Goal: Information Seeking & Learning: Learn about a topic

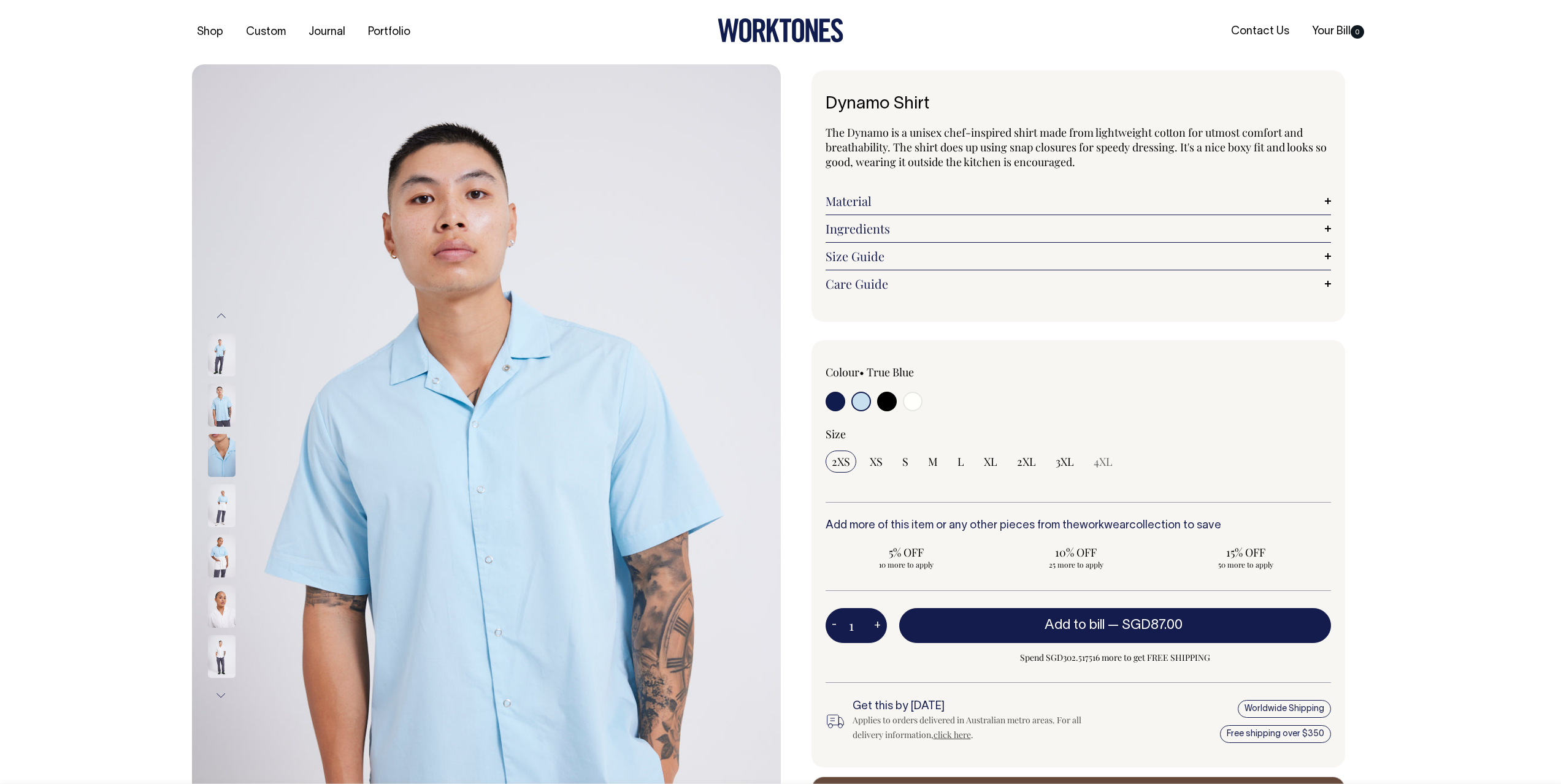
select select "True Blue"
click at [214, 448] on img at bounding box center [221, 455] width 27 height 43
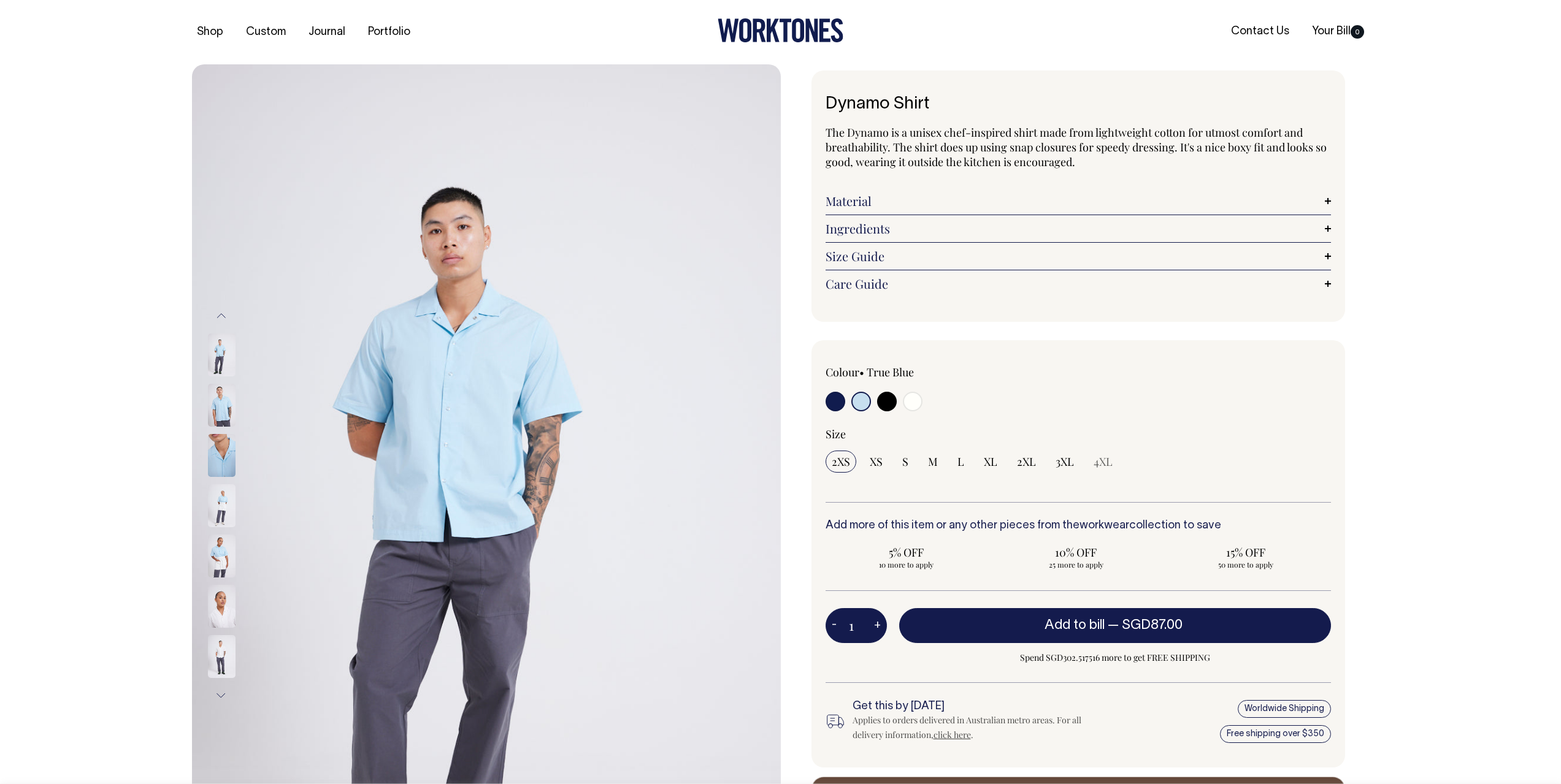
click at [221, 361] on img at bounding box center [221, 354] width 27 height 43
click at [223, 362] on img at bounding box center [221, 354] width 27 height 43
click at [880, 208] on link "Material" at bounding box center [1078, 201] width 505 height 15
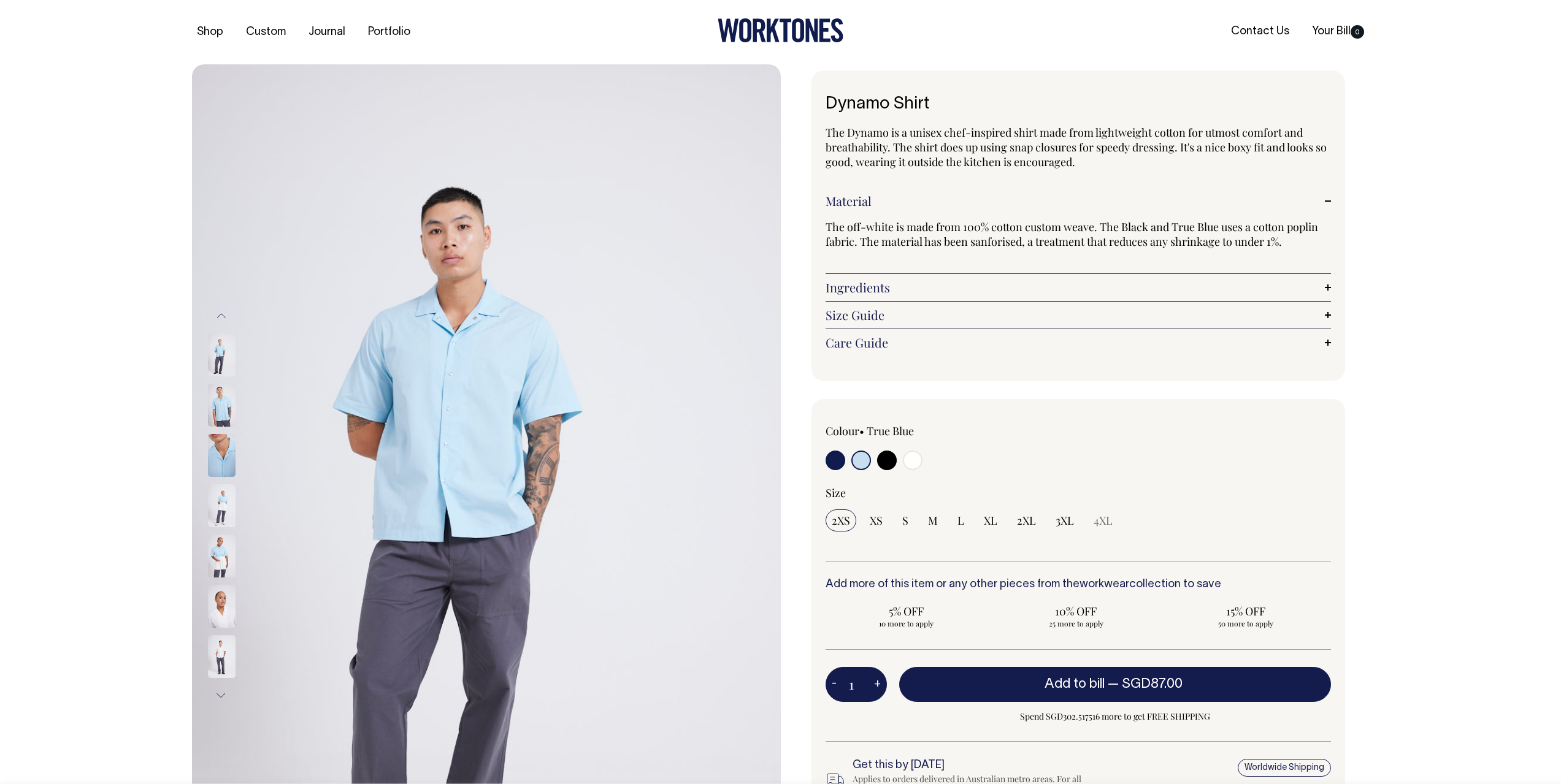
click at [892, 280] on link "Ingredients" at bounding box center [1078, 287] width 505 height 15
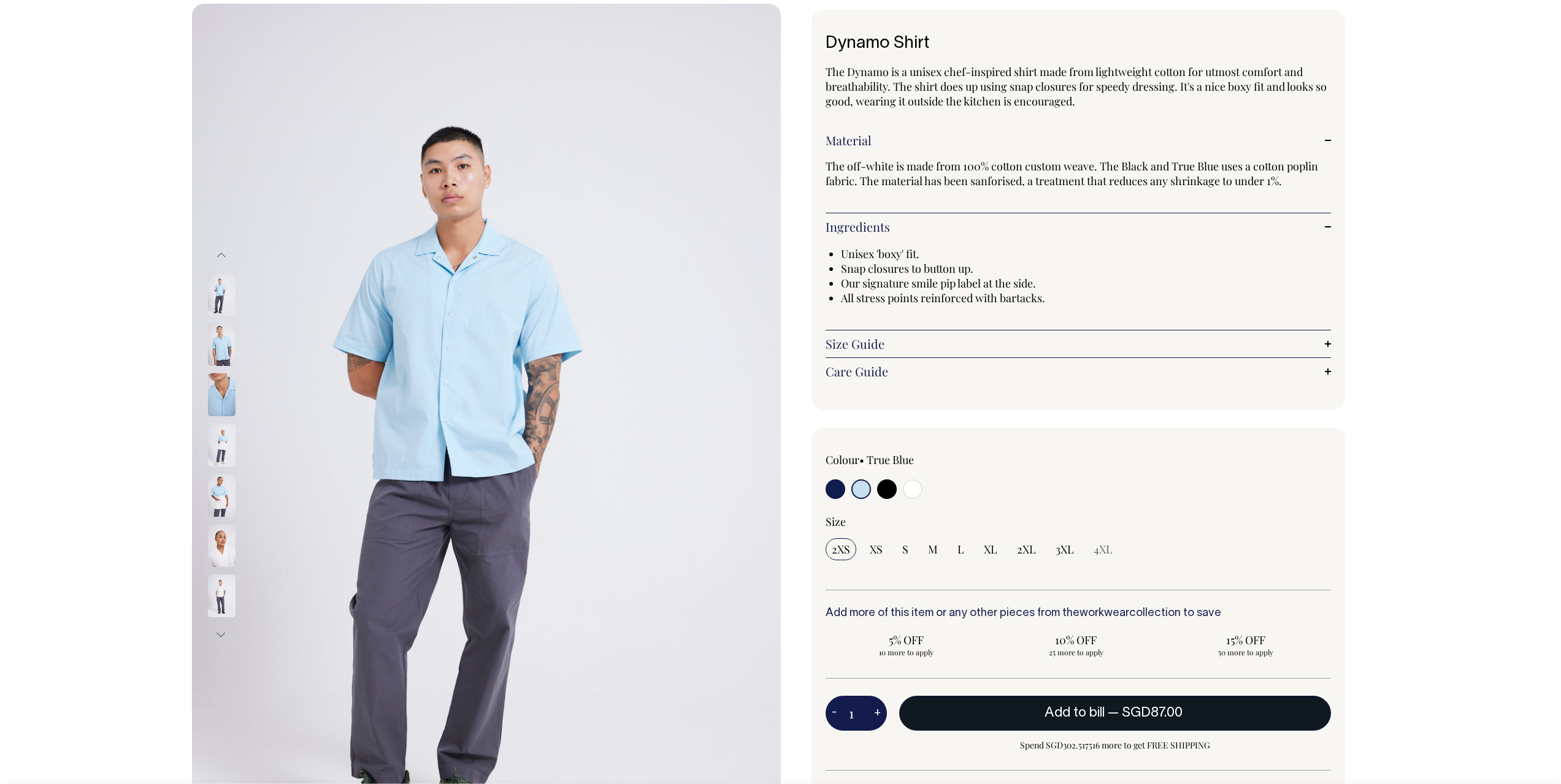
scroll to position [61, 0]
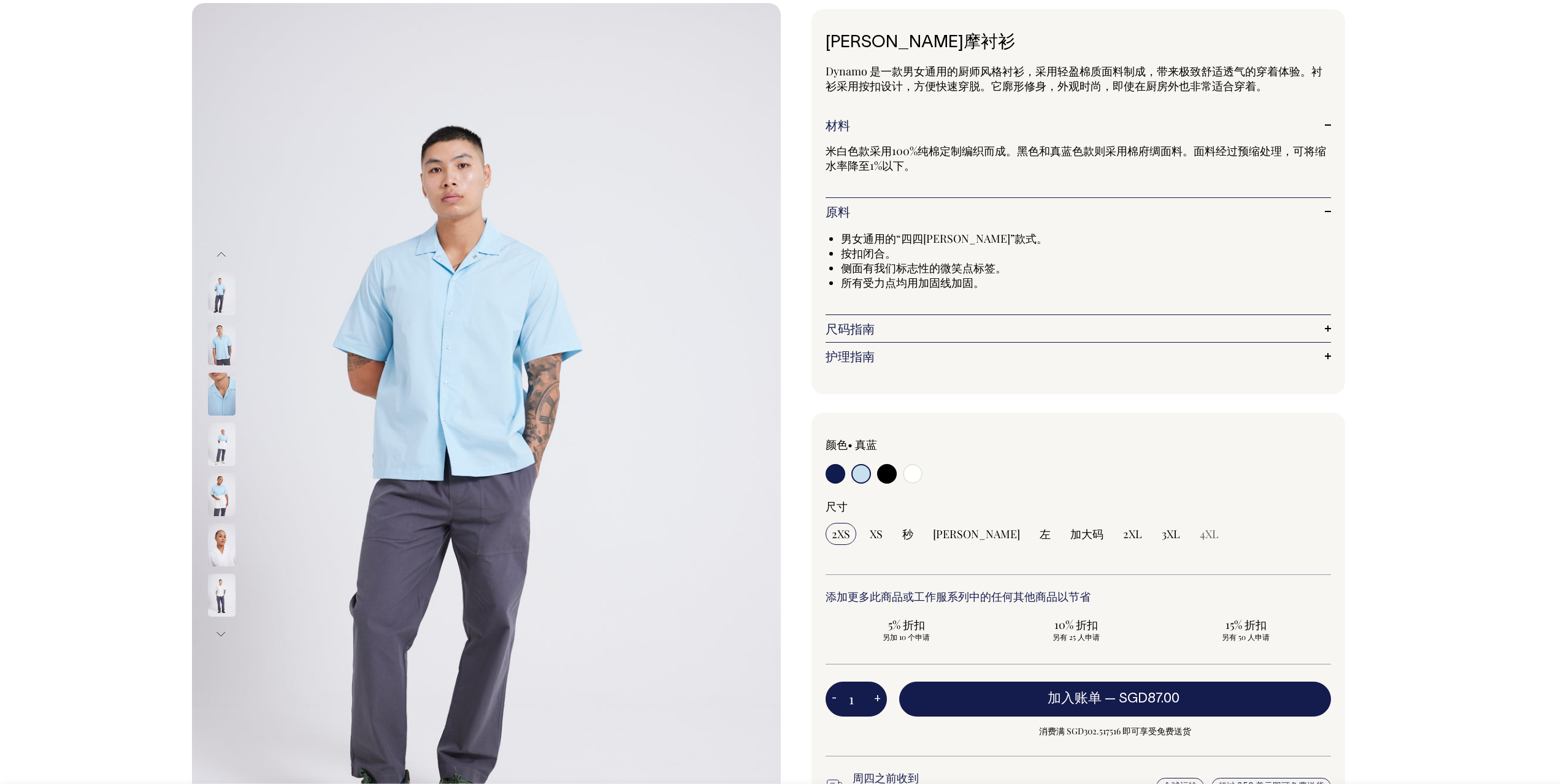
click at [219, 305] on img at bounding box center [221, 293] width 27 height 43
click at [218, 328] on img at bounding box center [221, 343] width 27 height 43
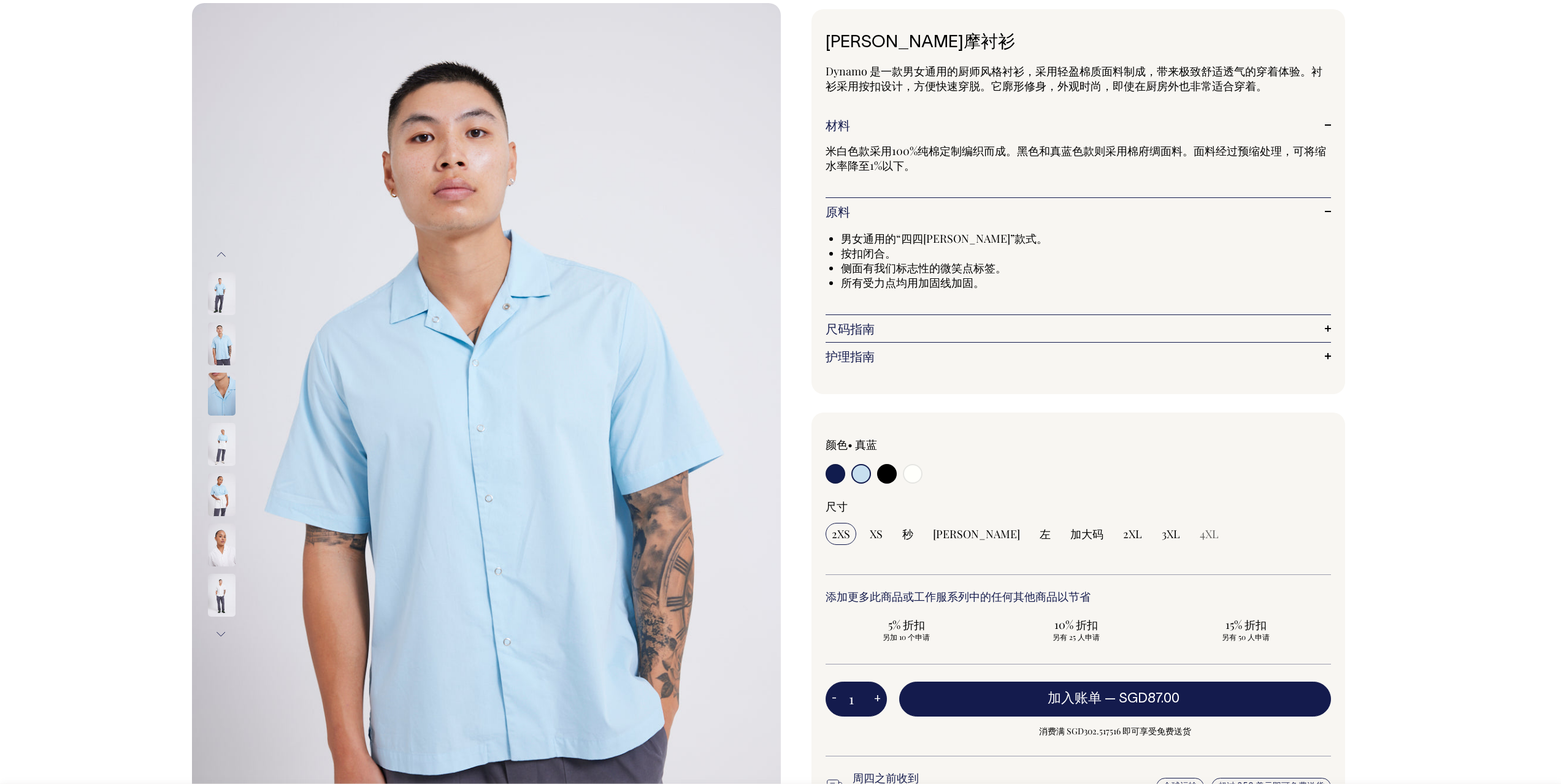
click at [223, 343] on img at bounding box center [221, 343] width 27 height 43
click at [488, 421] on img at bounding box center [487, 444] width 589 height 883
